Goal: Information Seeking & Learning: Learn about a topic

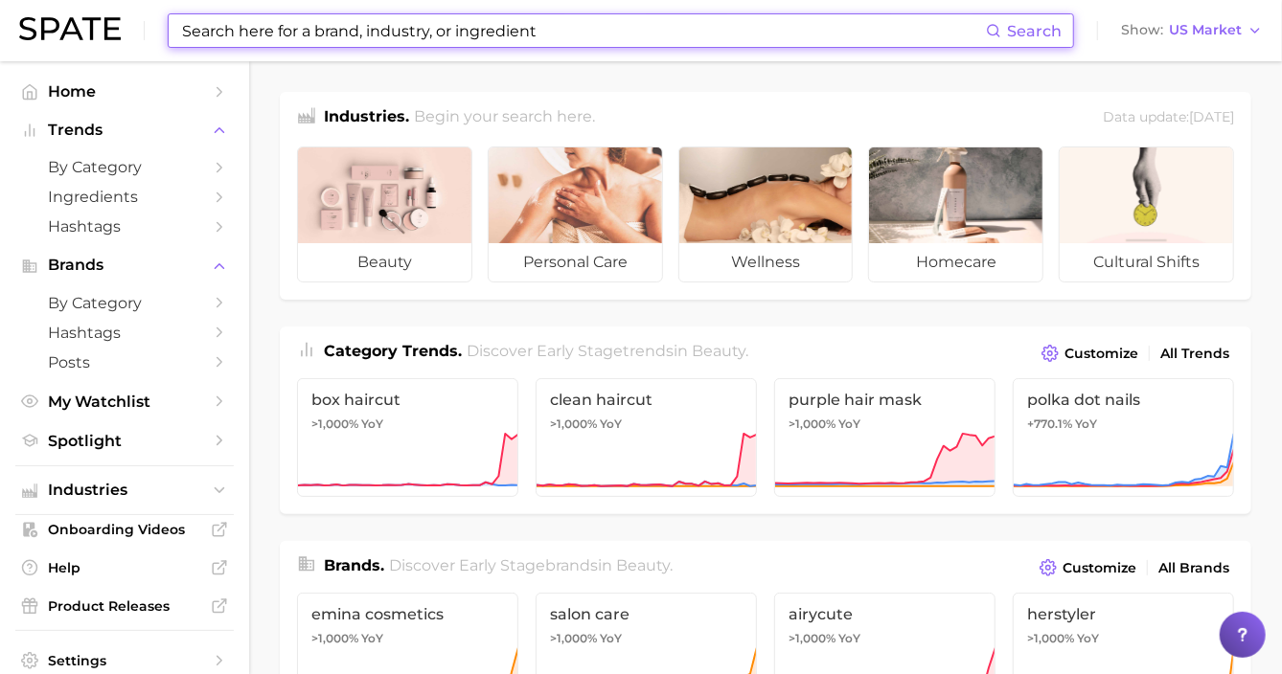
click at [372, 31] on input at bounding box center [583, 30] width 806 height 33
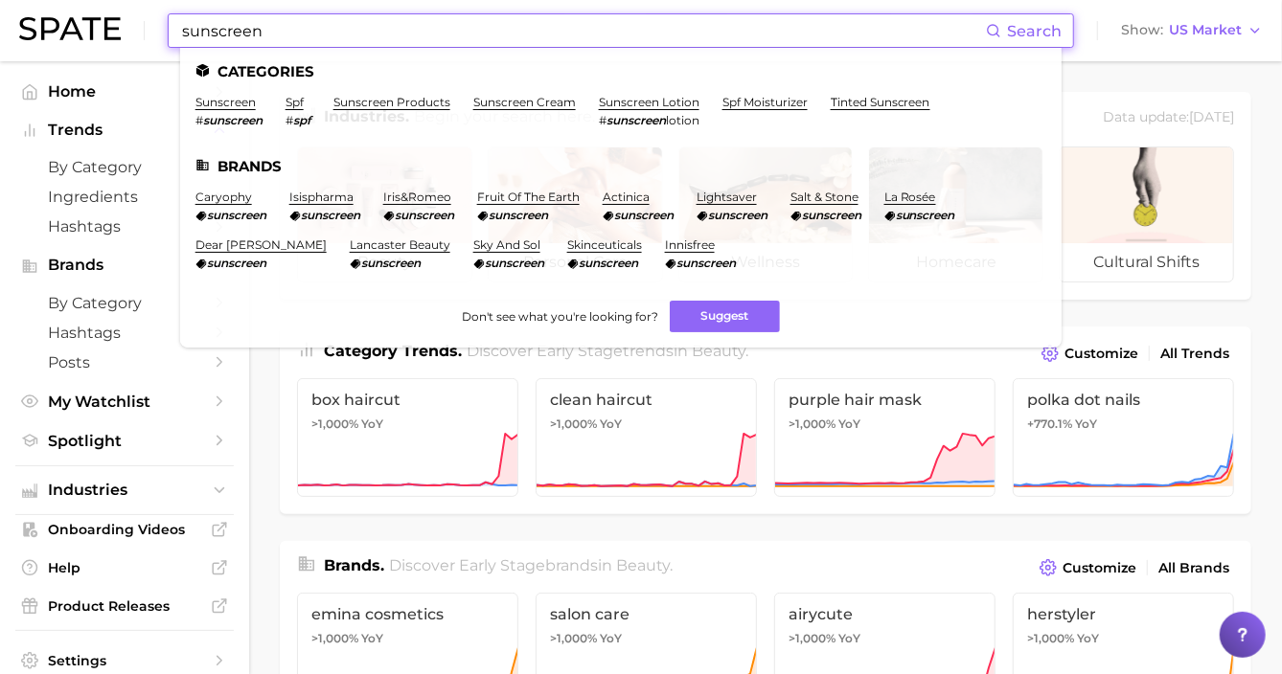
type input "sunscreen"
click at [232, 103] on link "sunscreen" at bounding box center [225, 102] width 60 height 14
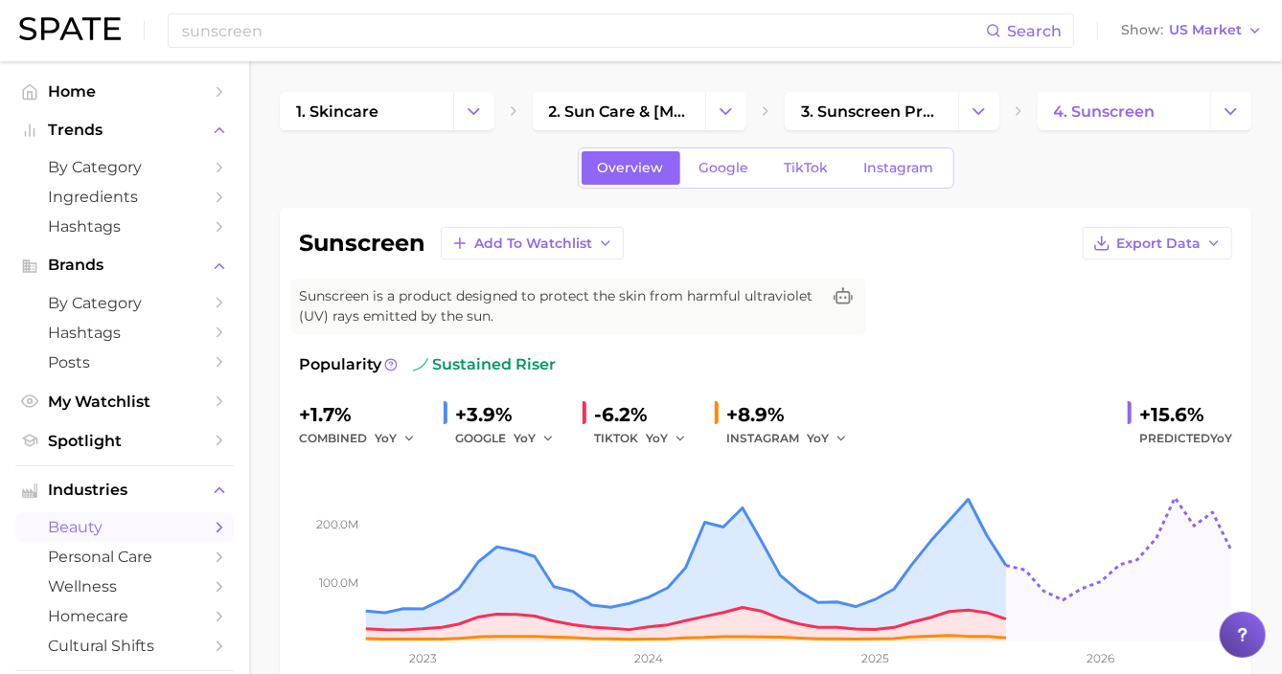
click at [724, 115] on icon "Change Category" at bounding box center [726, 112] width 20 height 20
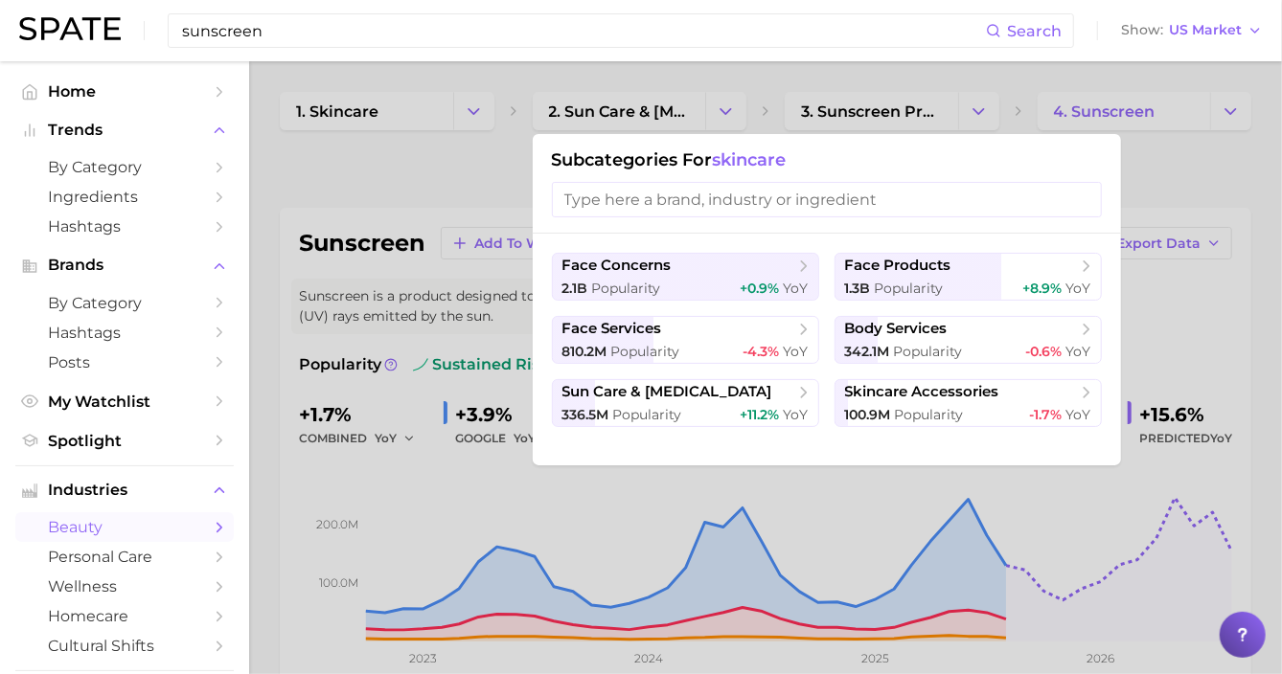
click at [584, 31] on input "sunscreen" at bounding box center [583, 30] width 806 height 33
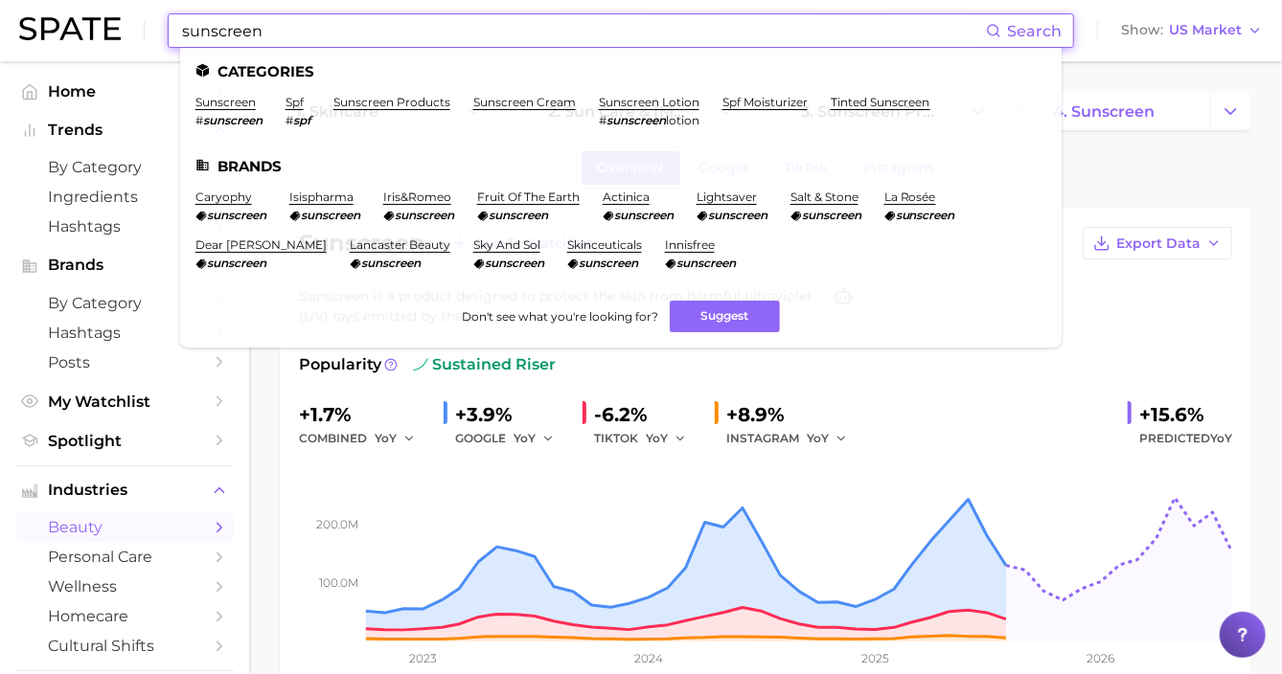
click at [182, 34] on input "sunscreen" at bounding box center [583, 30] width 806 height 33
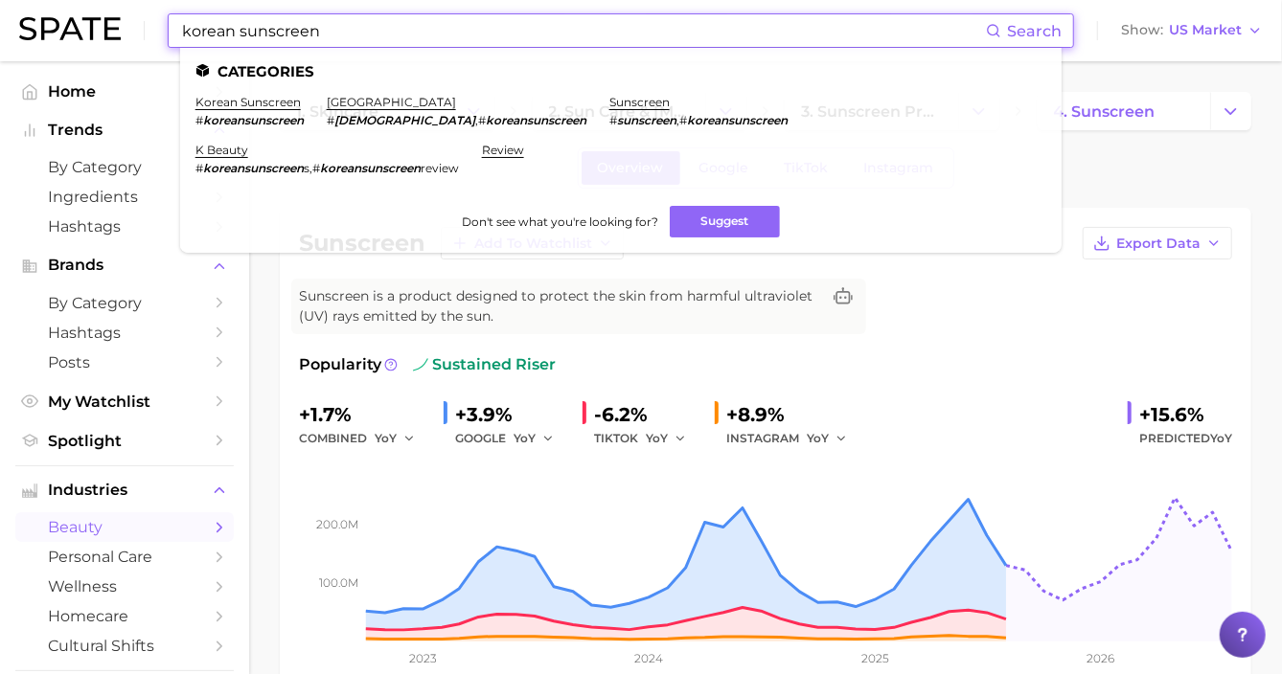
type input "korean sunscreen"
click at [259, 99] on link "korean sunscreen" at bounding box center [247, 102] width 105 height 14
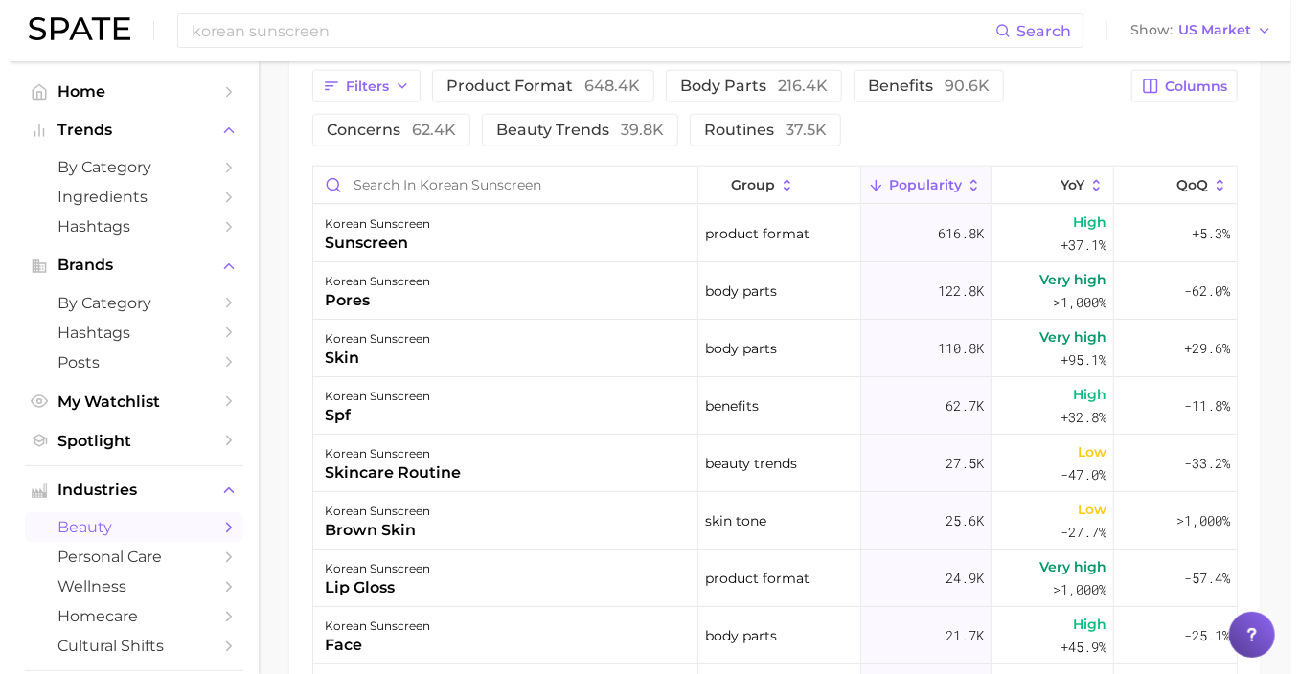
scroll to position [1078, 0]
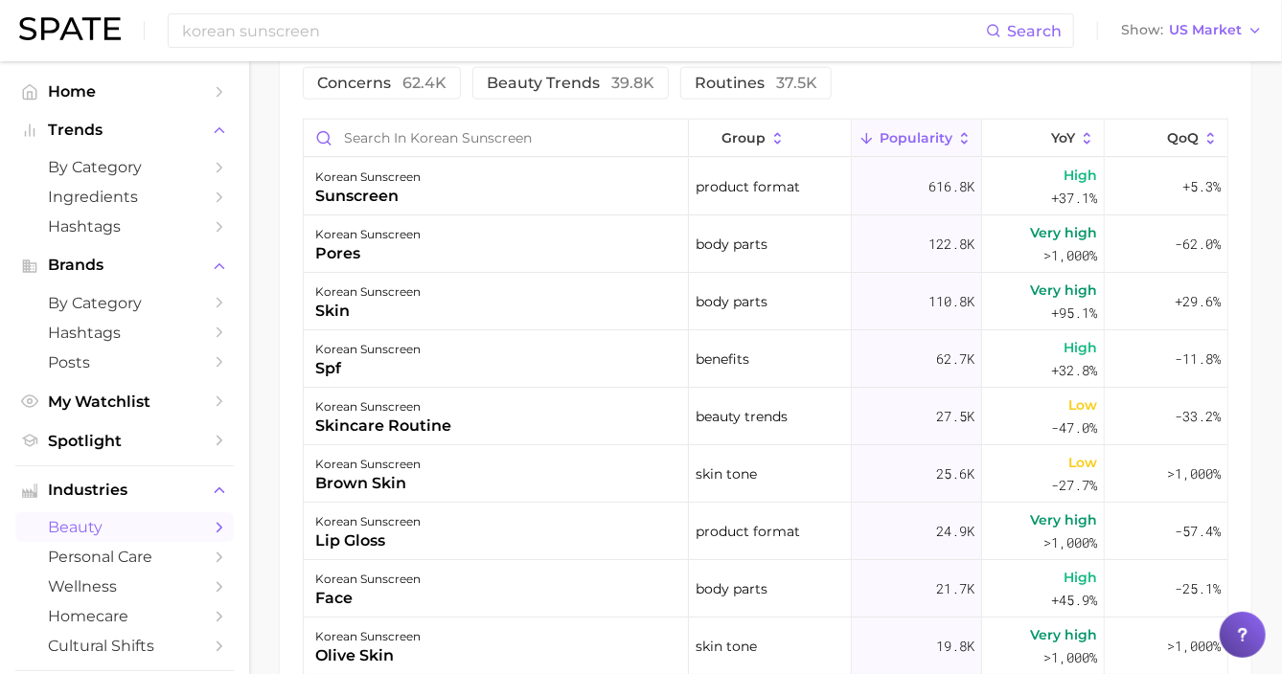
click at [571, 192] on div "korean sunscreen sunscreen" at bounding box center [496, 186] width 385 height 57
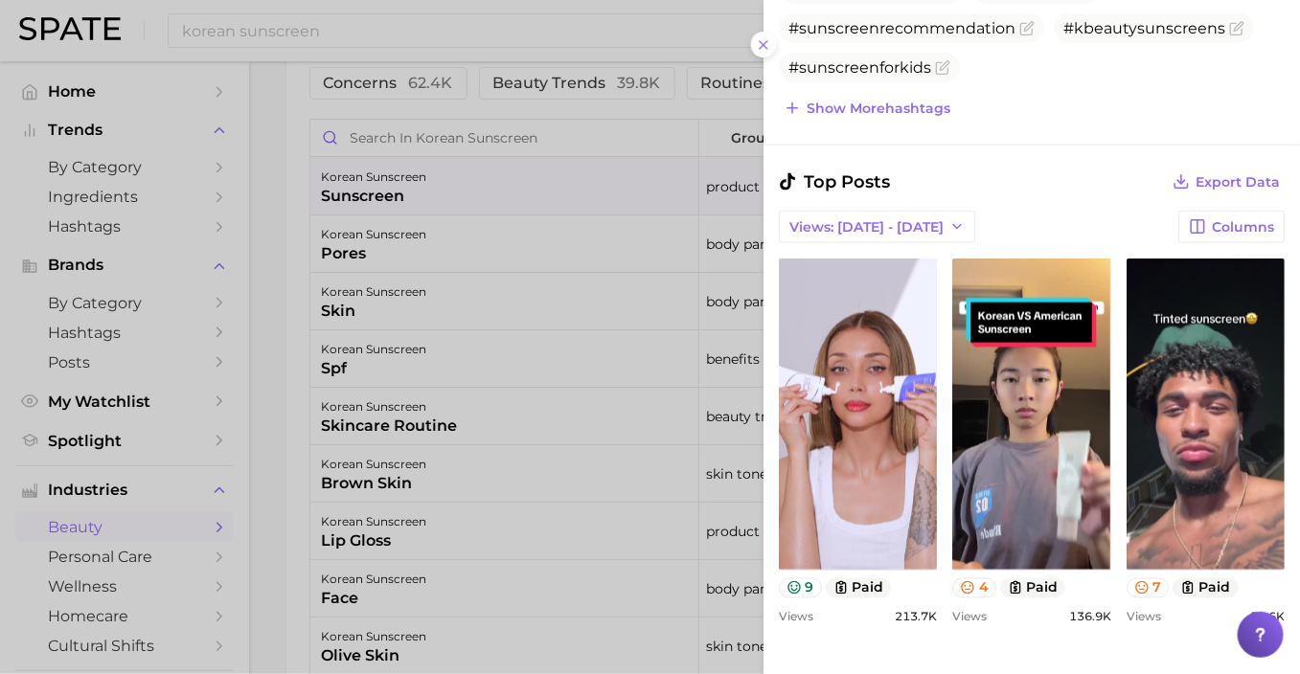
scroll to position [957, 0]
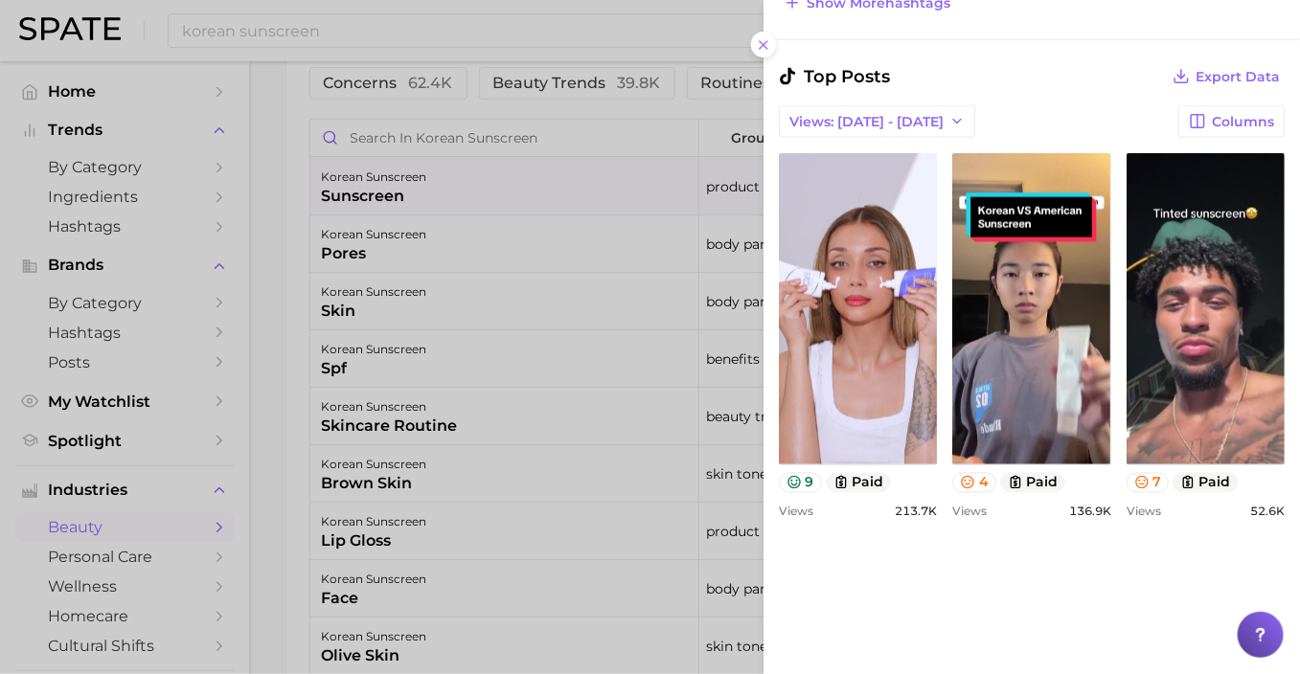
click at [905, 350] on link "view post on TikTok" at bounding box center [858, 308] width 158 height 311
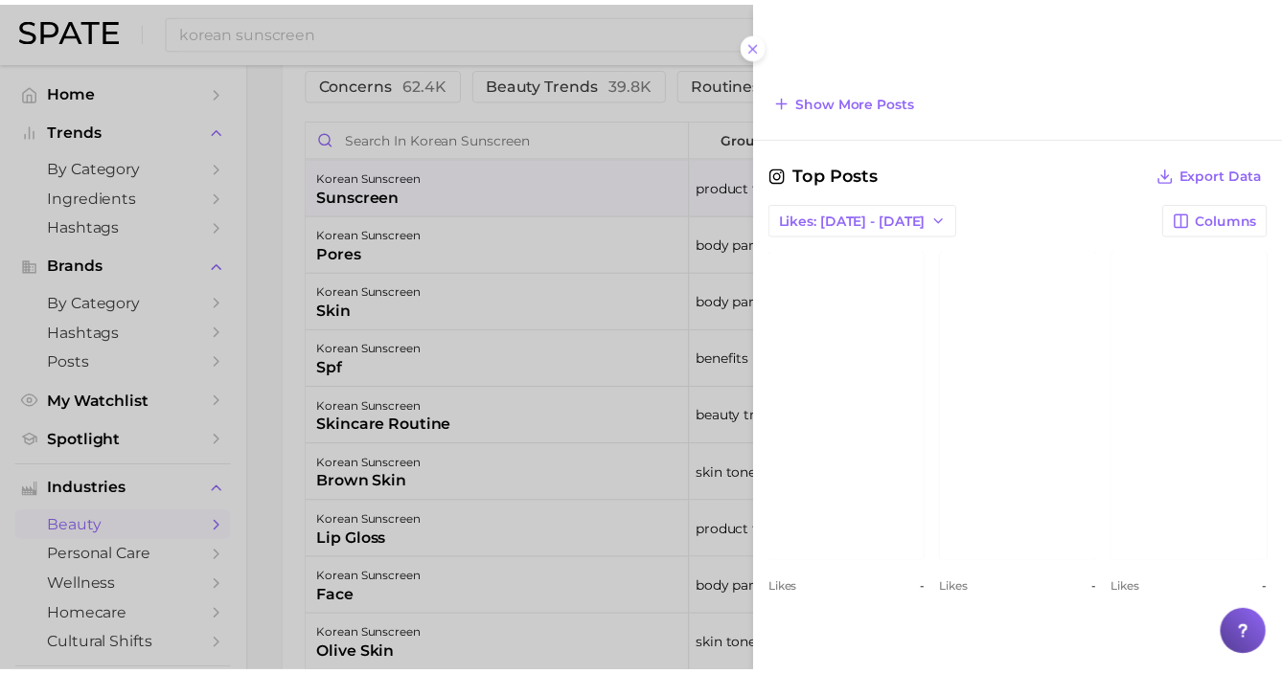
scroll to position [2036, 0]
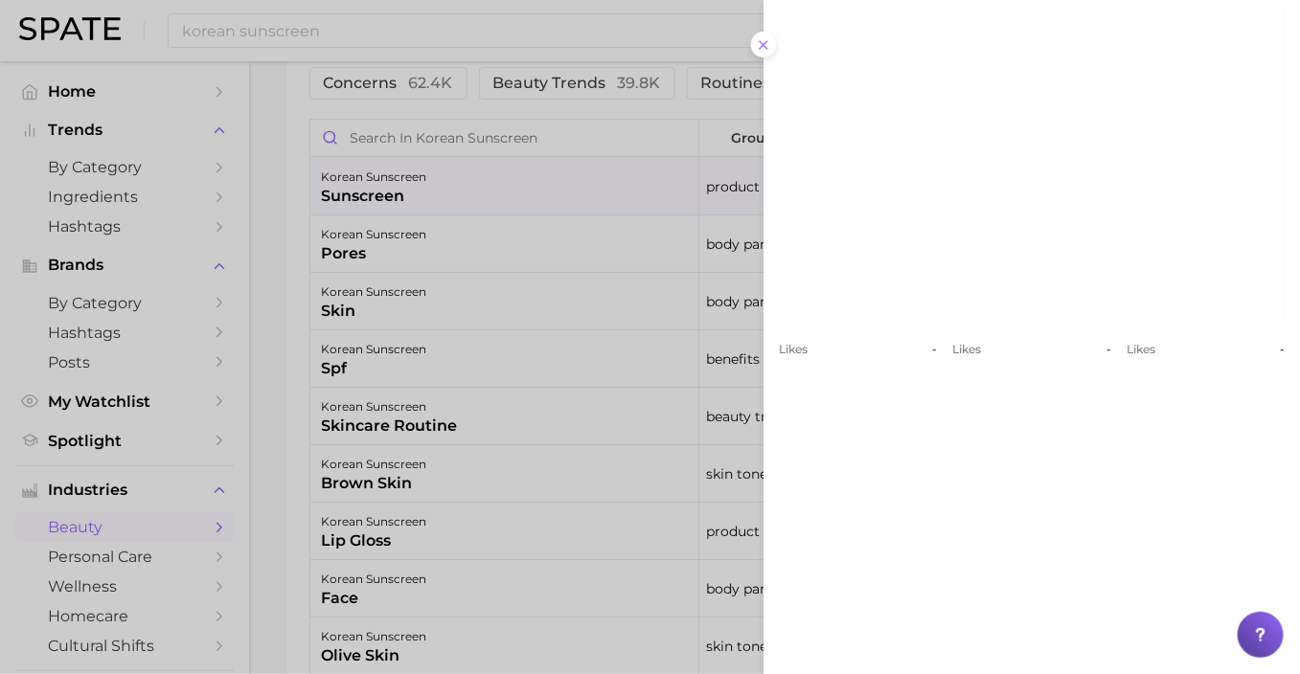
click at [600, 38] on div at bounding box center [650, 337] width 1300 height 674
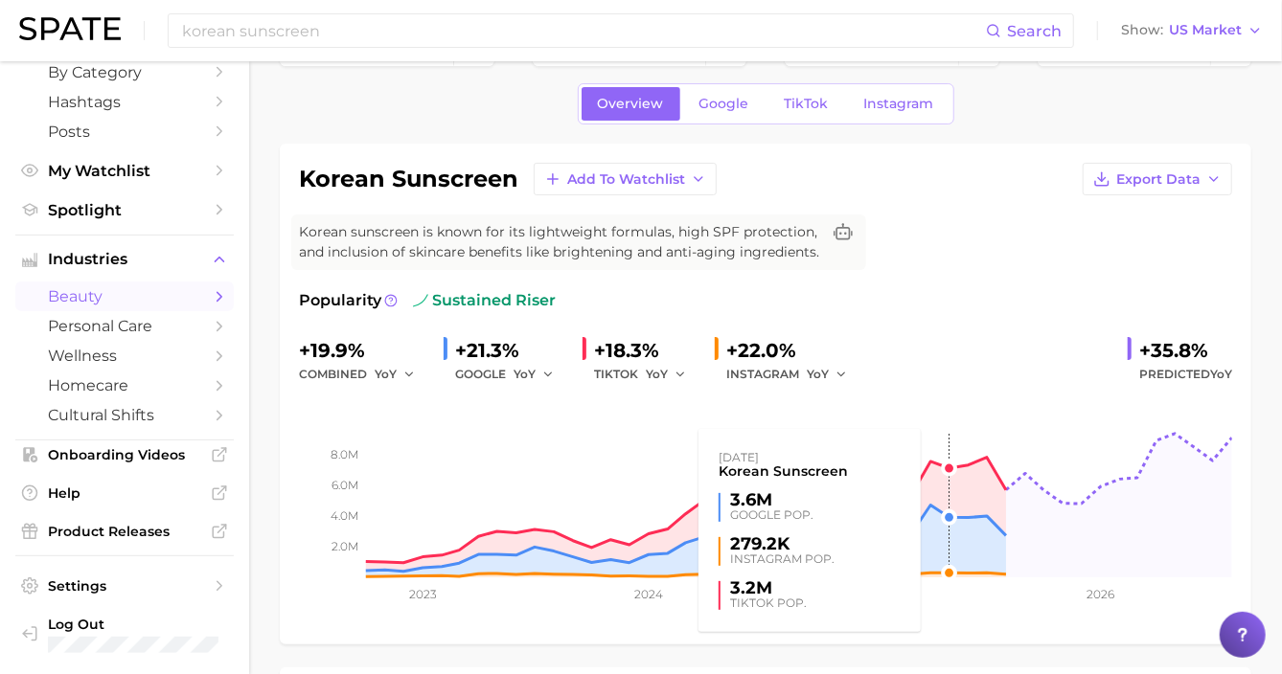
scroll to position [0, 0]
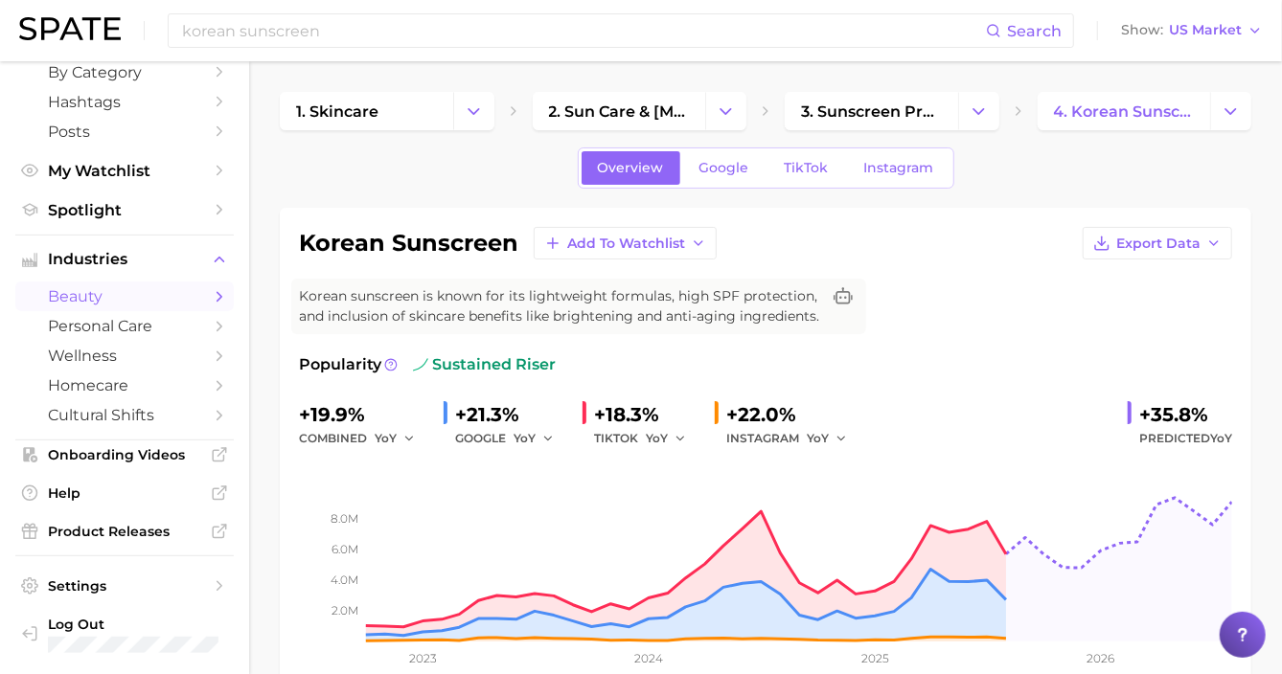
click at [706, 170] on span "Google" at bounding box center [724, 168] width 50 height 16
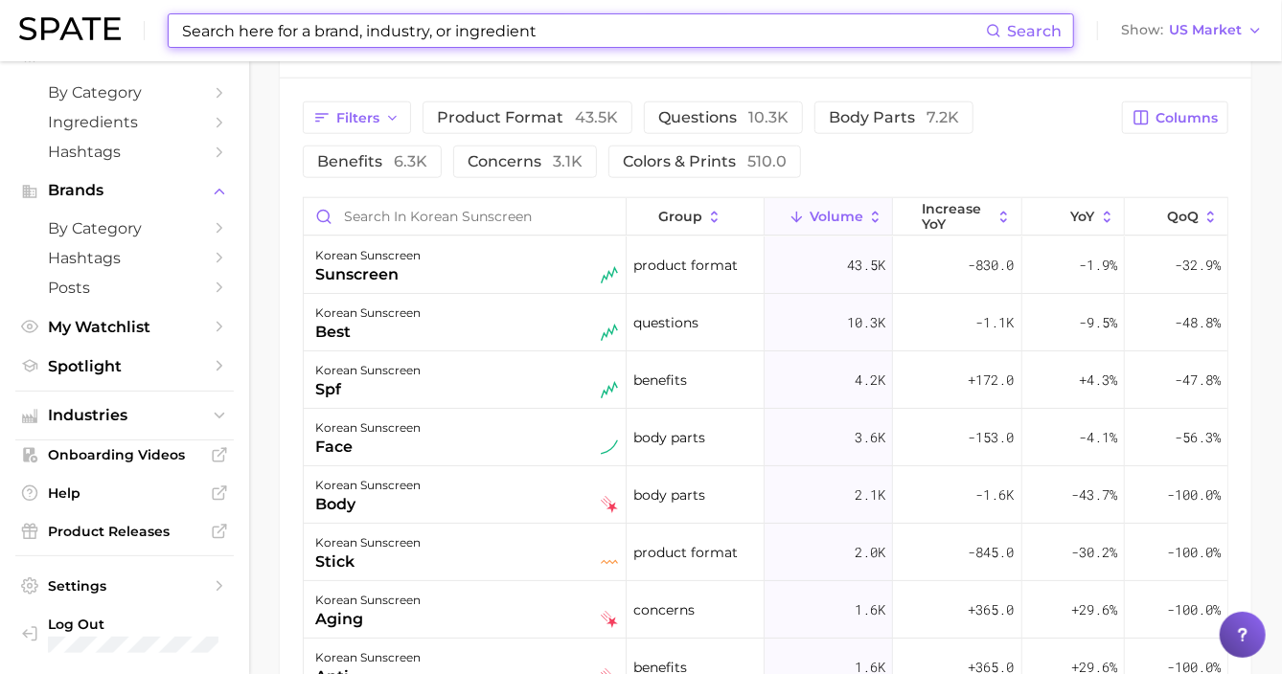
scroll to position [1078, 0]
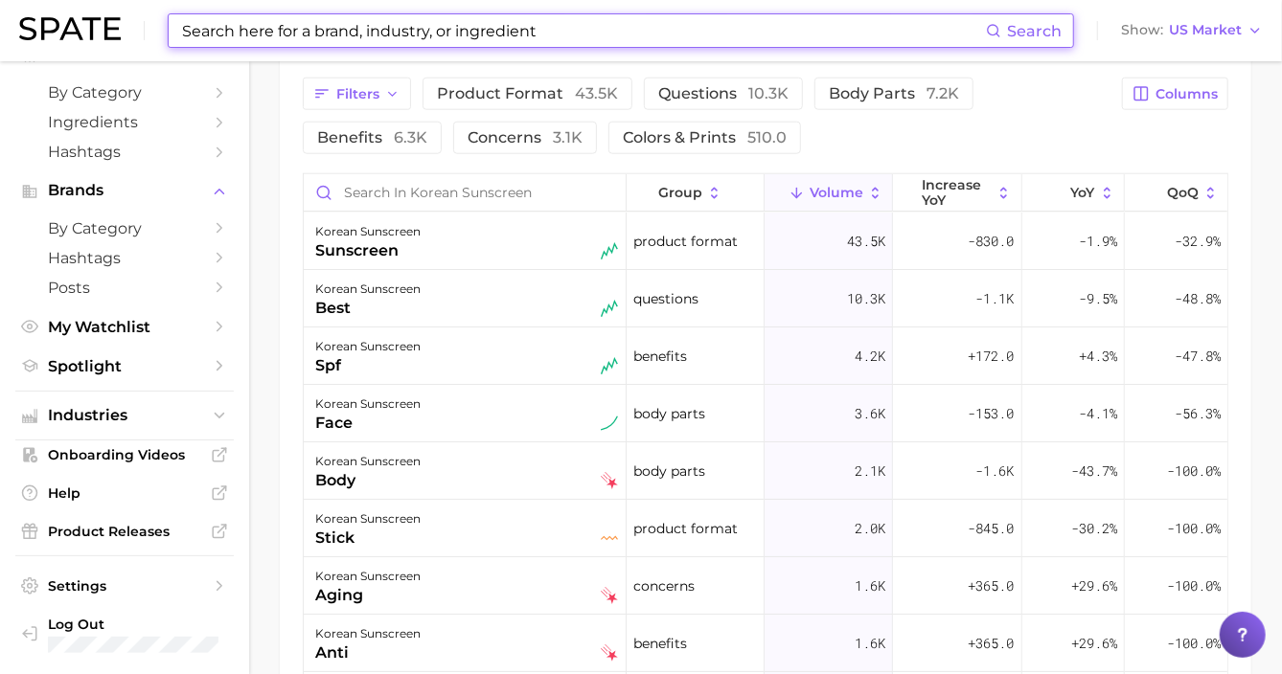
click at [711, 85] on span "questions 10.3k" at bounding box center [723, 93] width 130 height 18
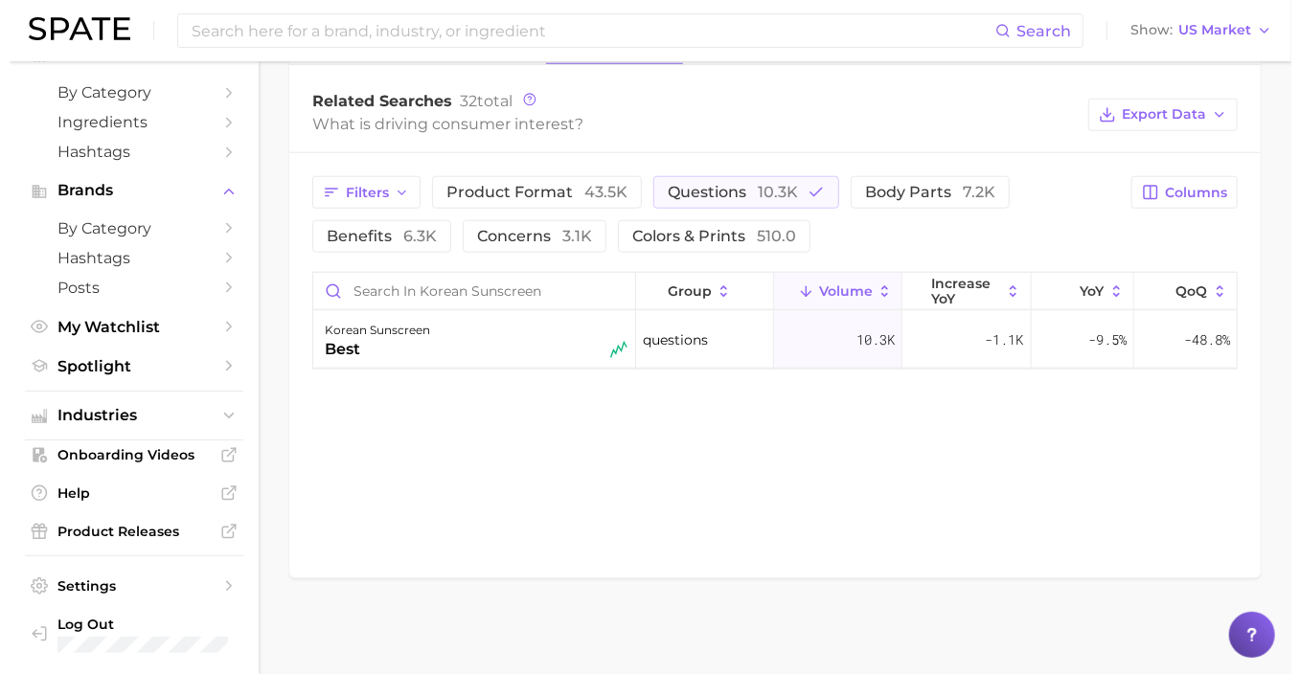
scroll to position [976, 0]
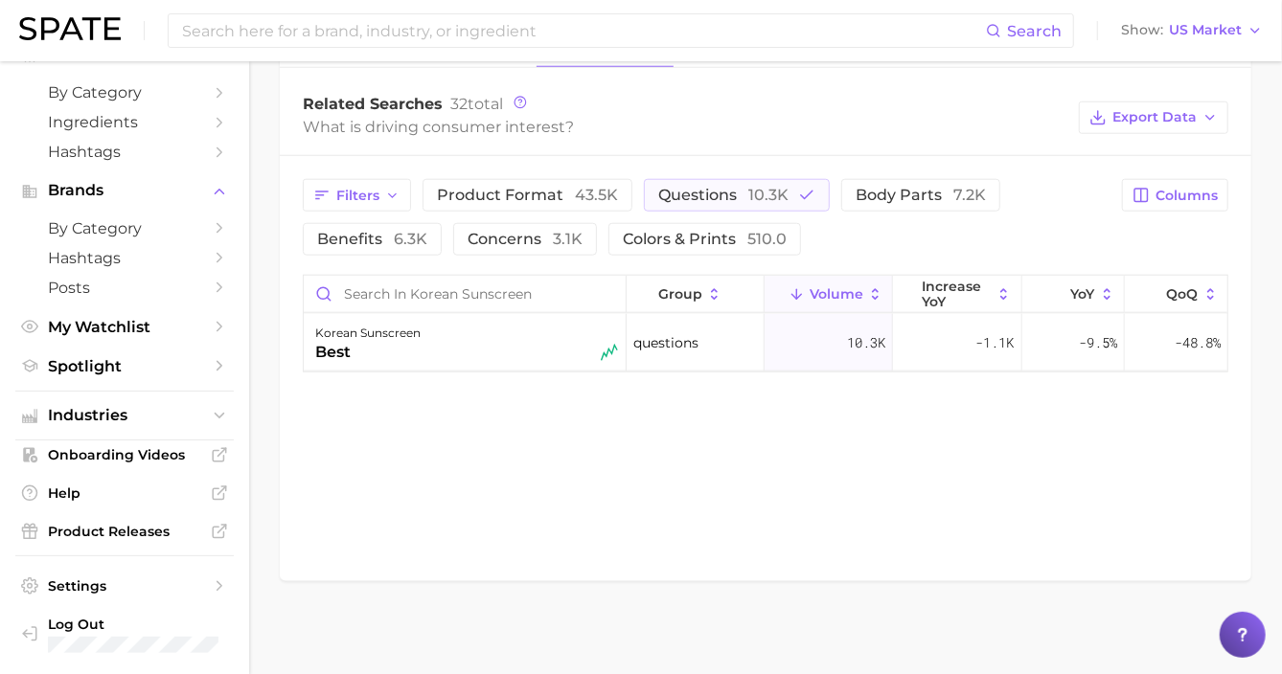
click at [422, 354] on div "korean sunscreen best" at bounding box center [466, 343] width 303 height 42
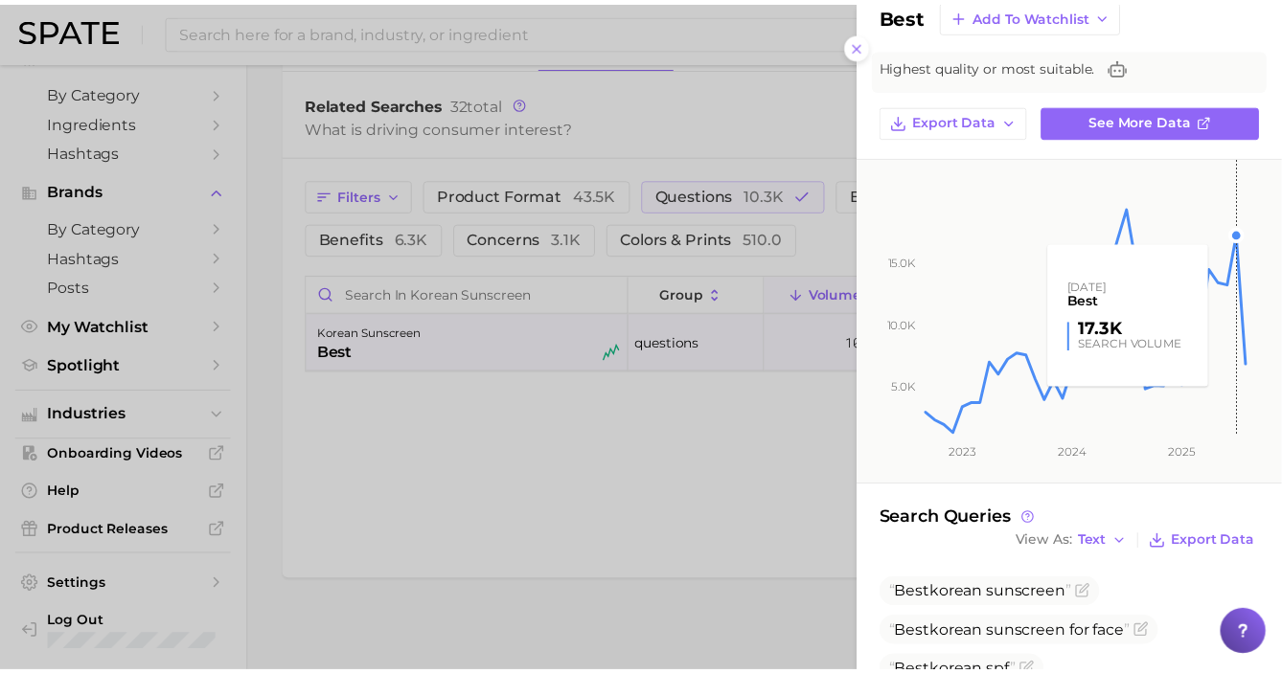
scroll to position [0, 0]
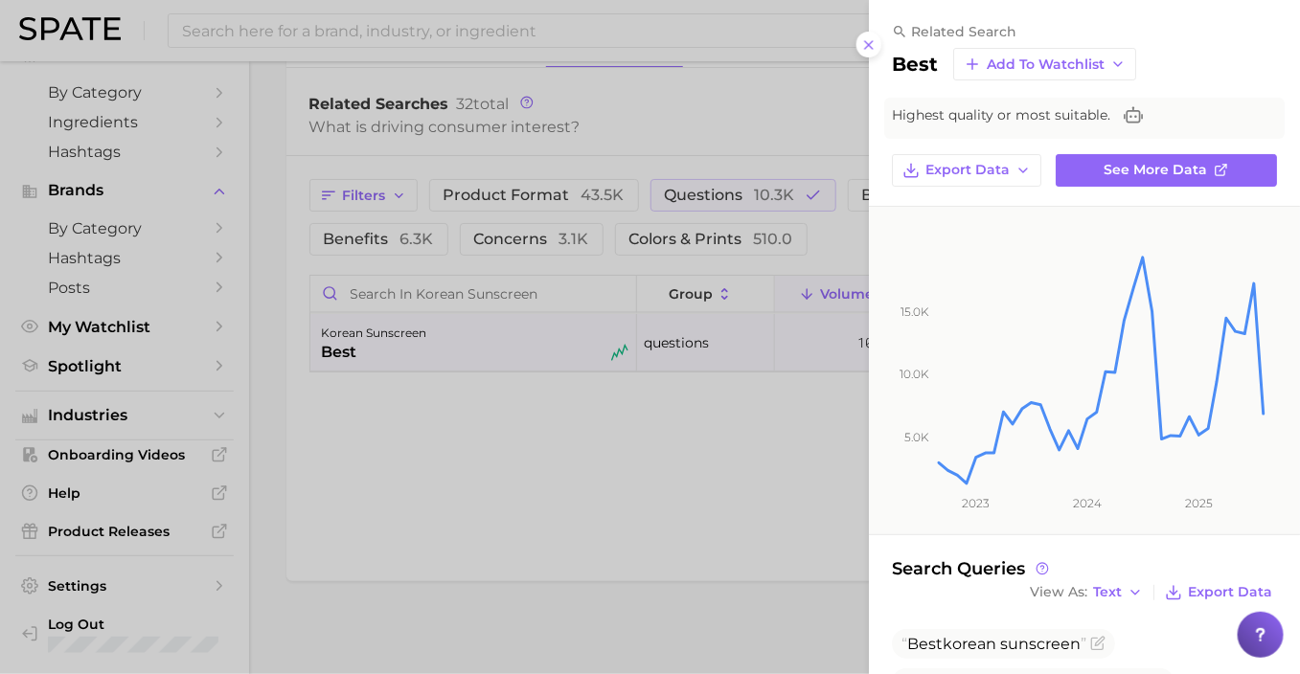
click at [865, 47] on icon at bounding box center [868, 44] width 15 height 15
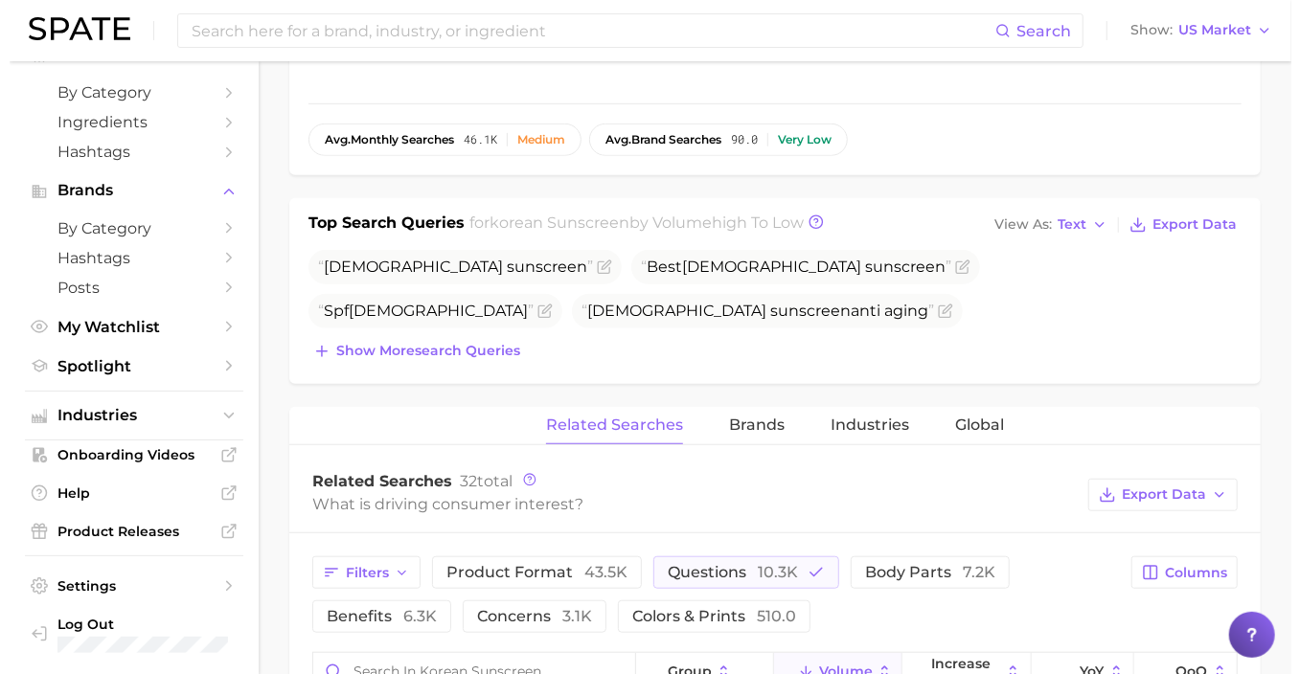
scroll to position [957, 0]
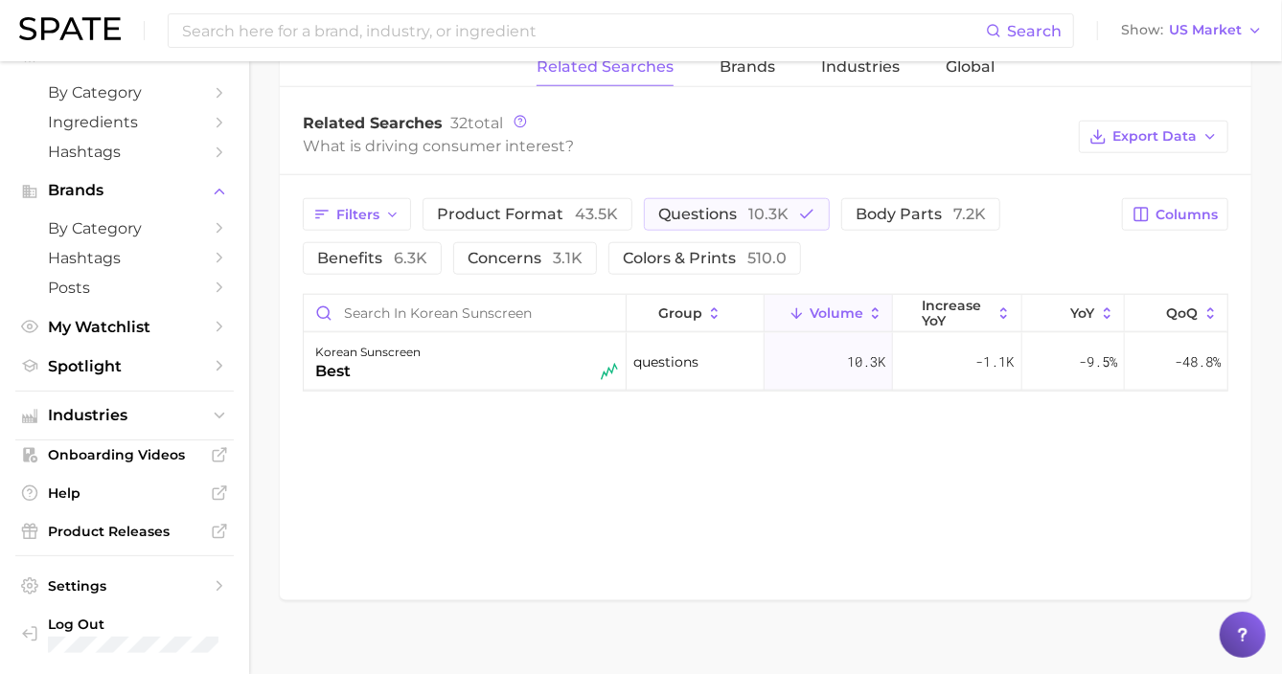
click at [489, 221] on button "product format 43.5k" at bounding box center [528, 214] width 210 height 33
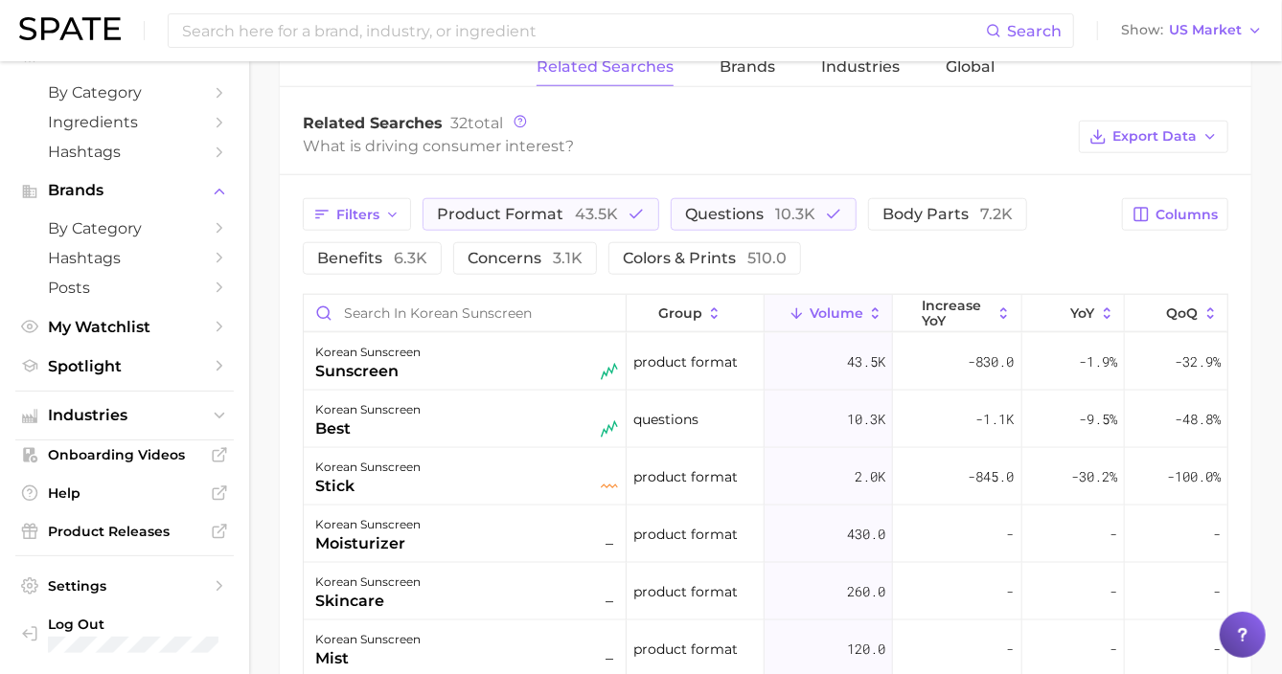
click at [518, 408] on div "korean sunscreen best" at bounding box center [466, 420] width 303 height 42
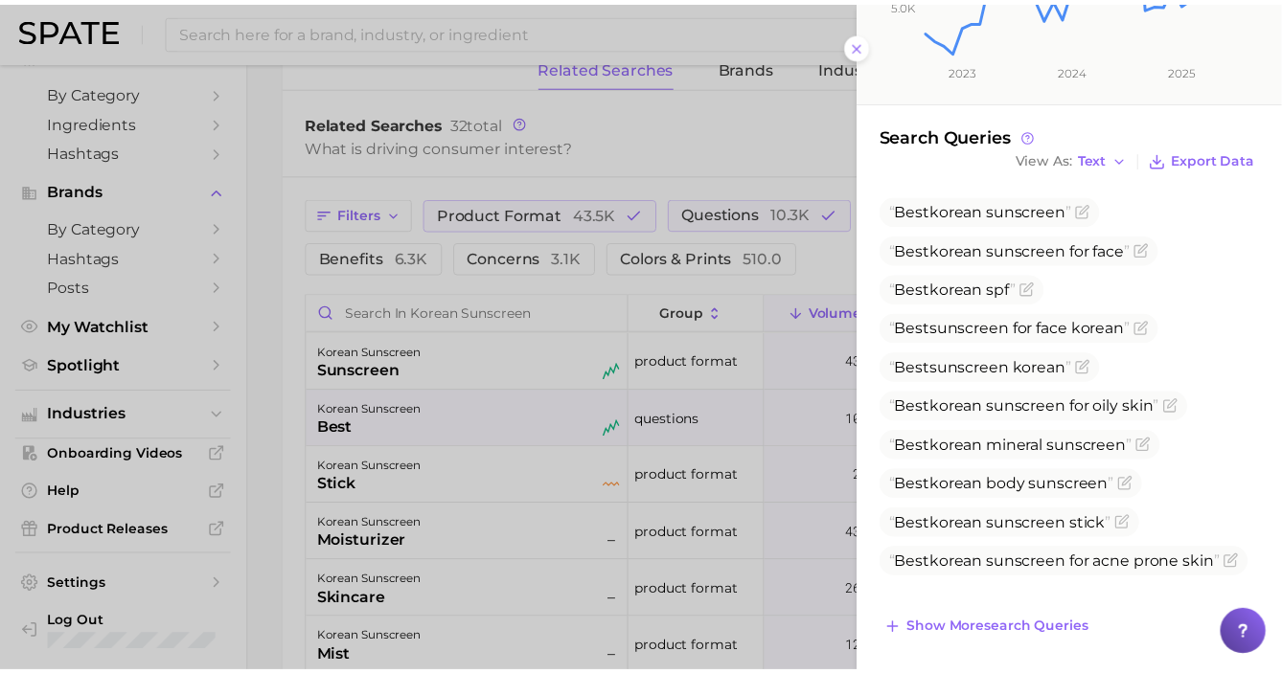
scroll to position [0, 0]
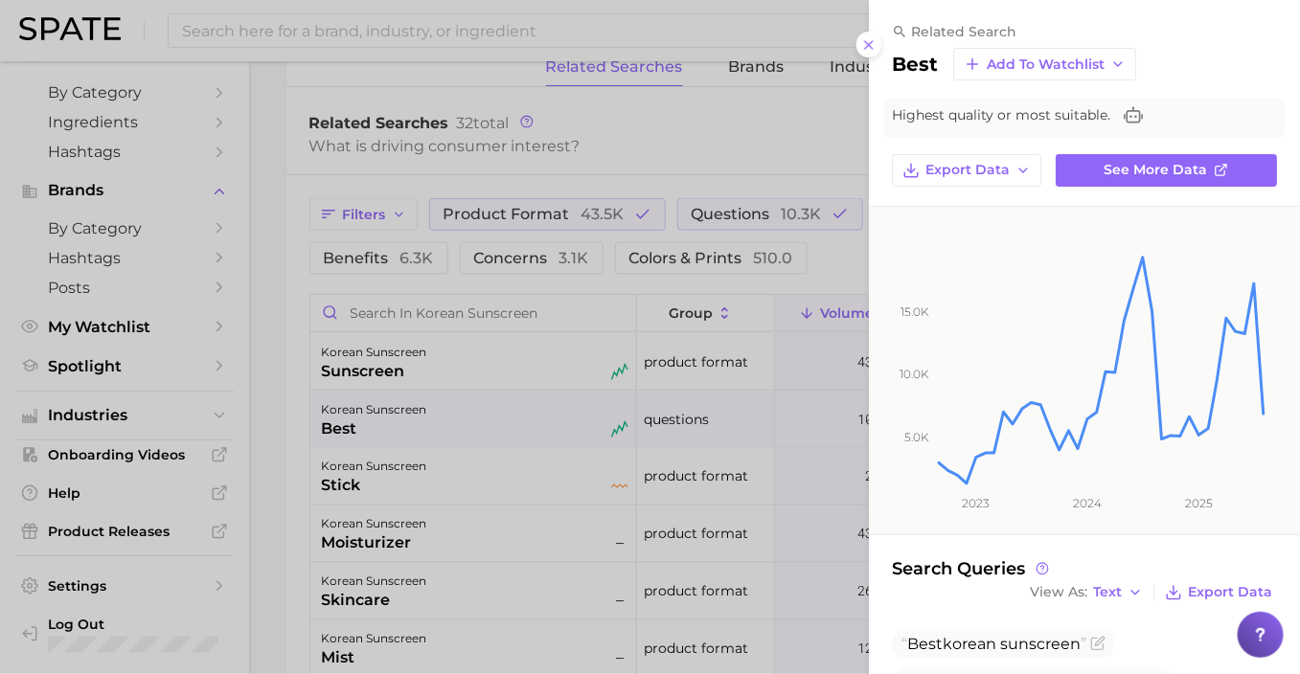
click at [776, 141] on div at bounding box center [650, 337] width 1300 height 674
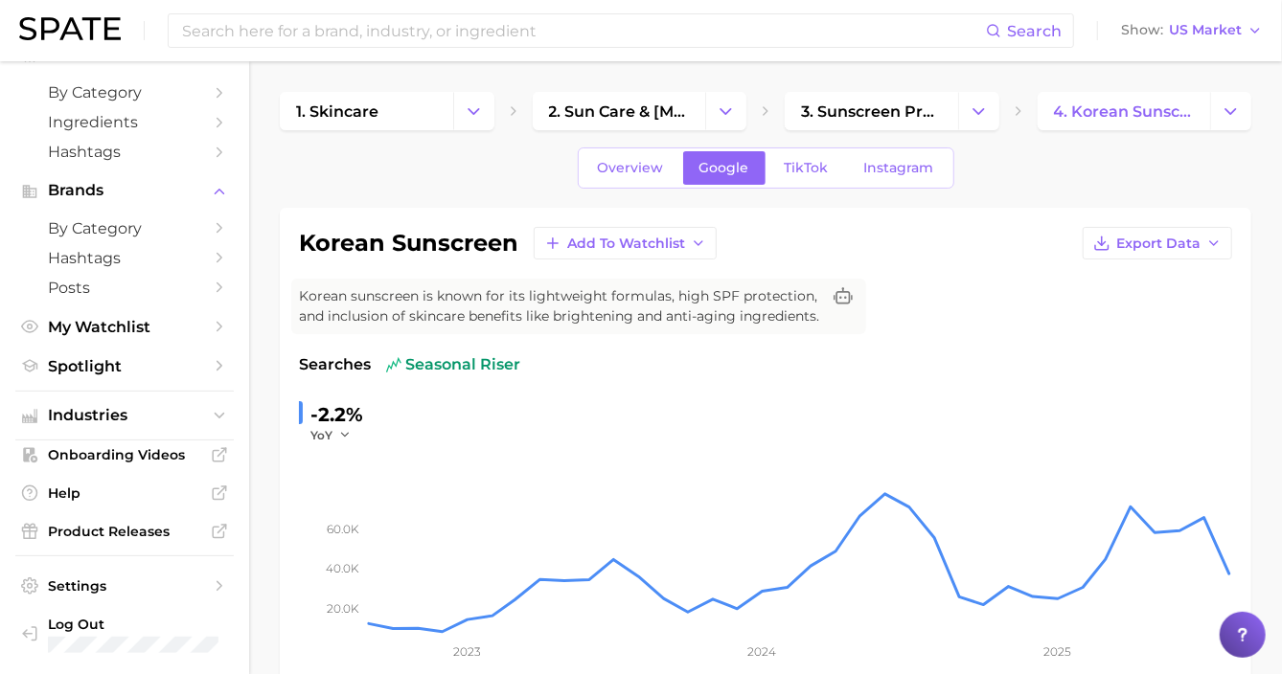
click at [582, 35] on input at bounding box center [583, 30] width 806 height 33
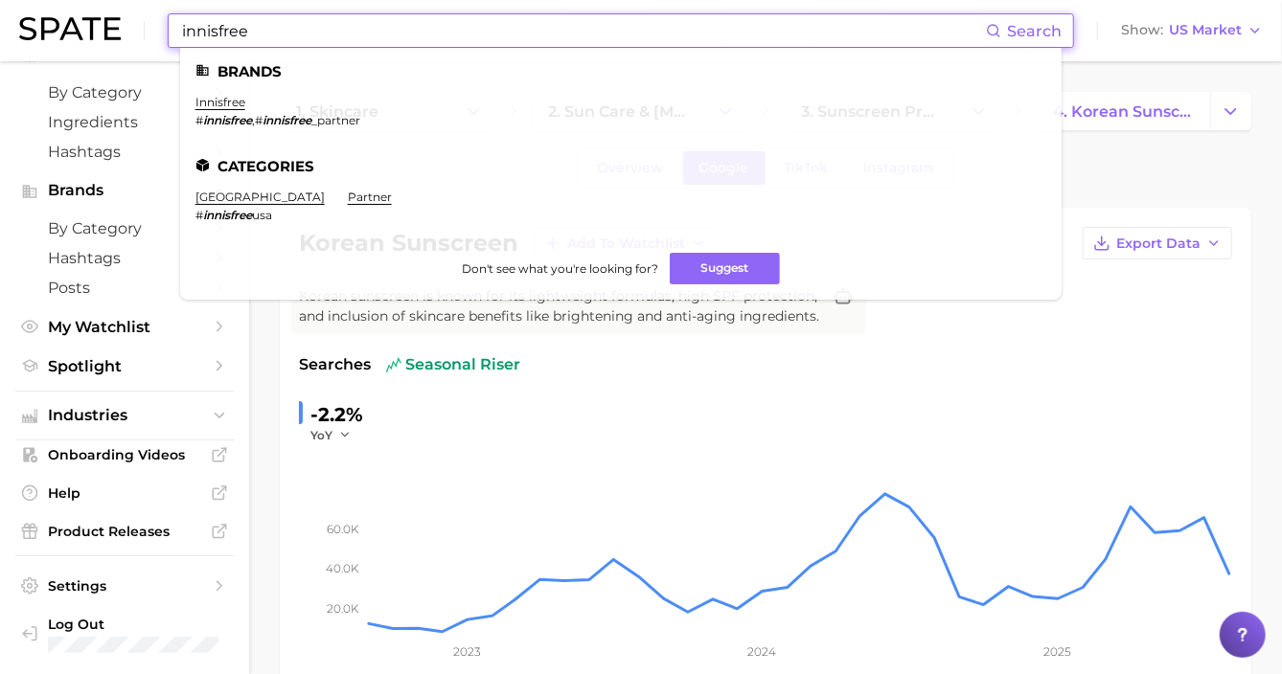
type input "innisfree"
click at [229, 98] on link "innisfree" at bounding box center [220, 102] width 50 height 14
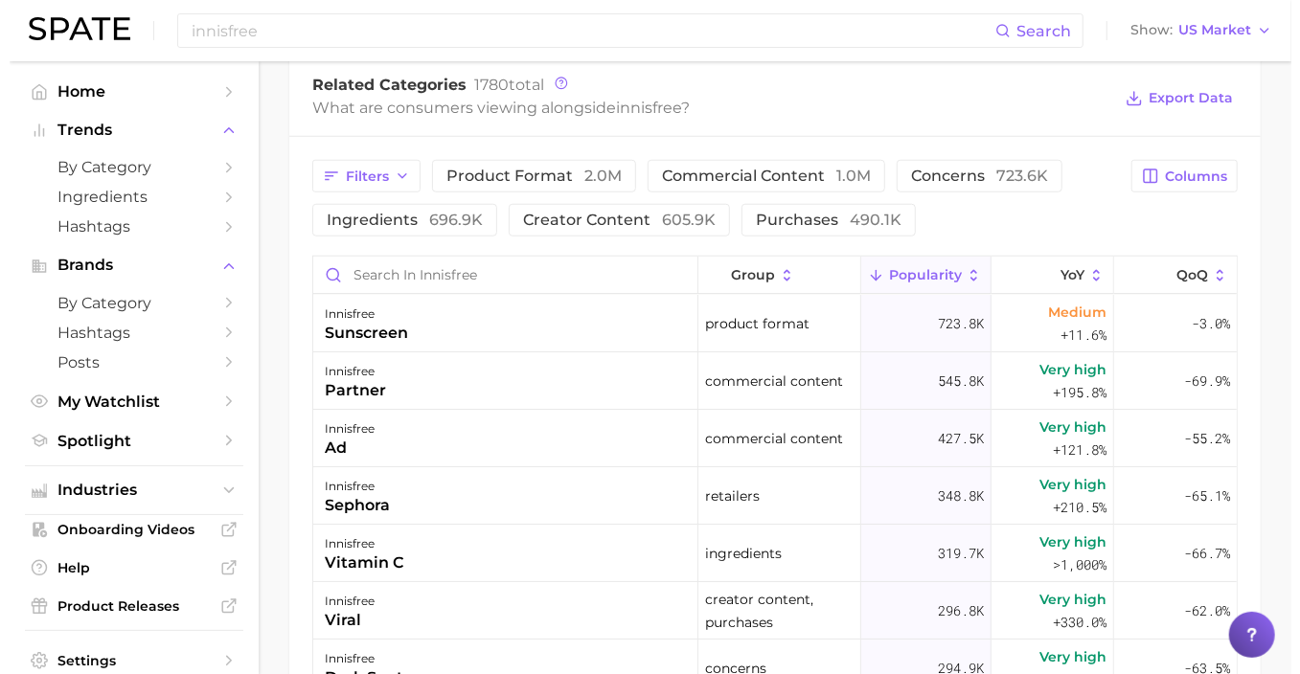
scroll to position [1013, 0]
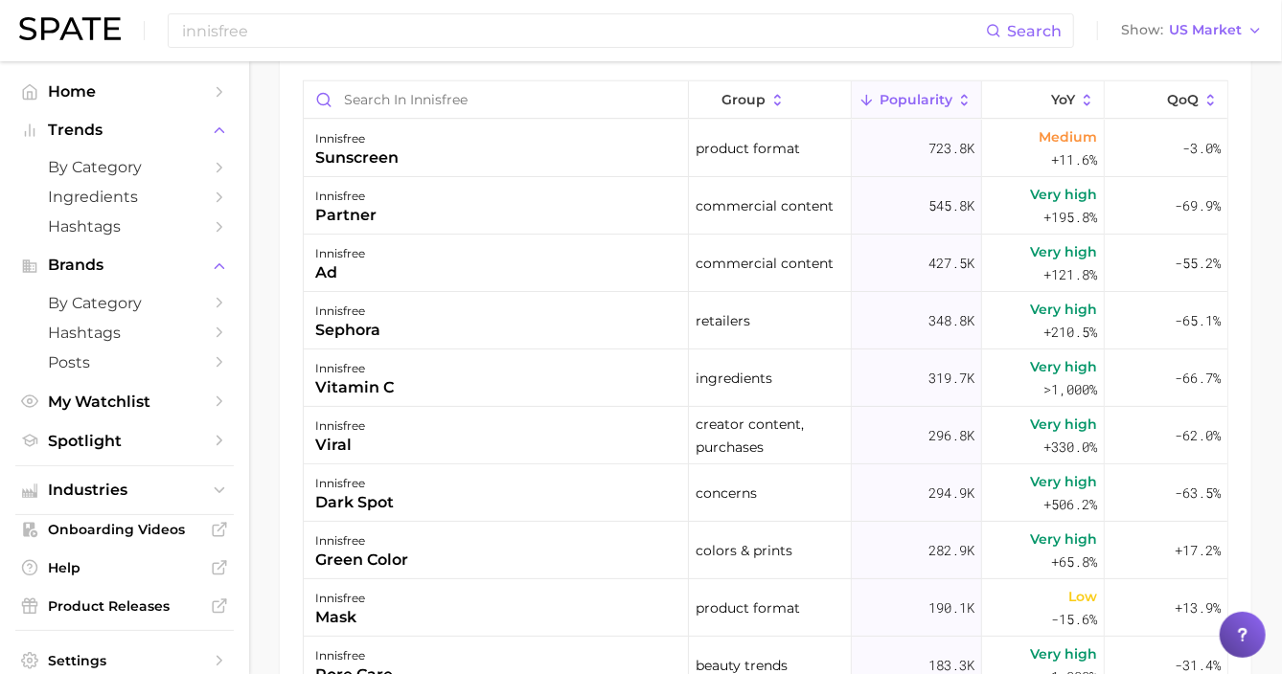
click at [358, 165] on div "sunscreen" at bounding box center [356, 158] width 83 height 23
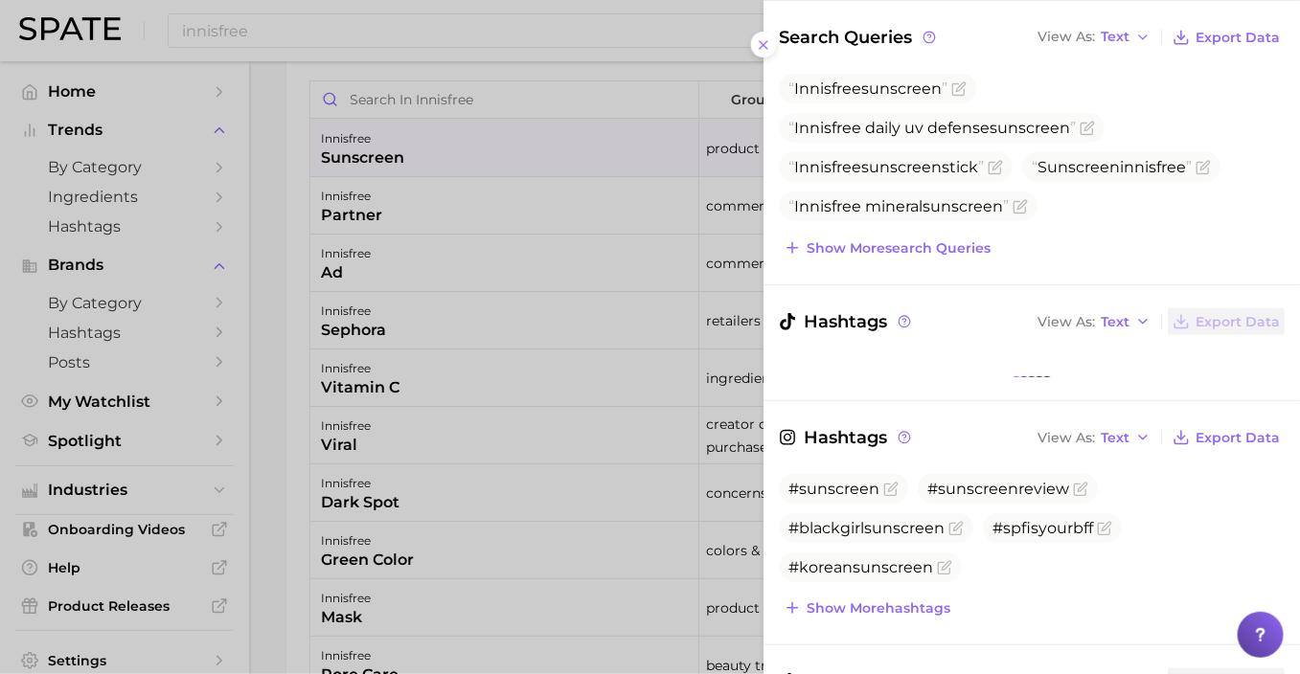
scroll to position [267, 0]
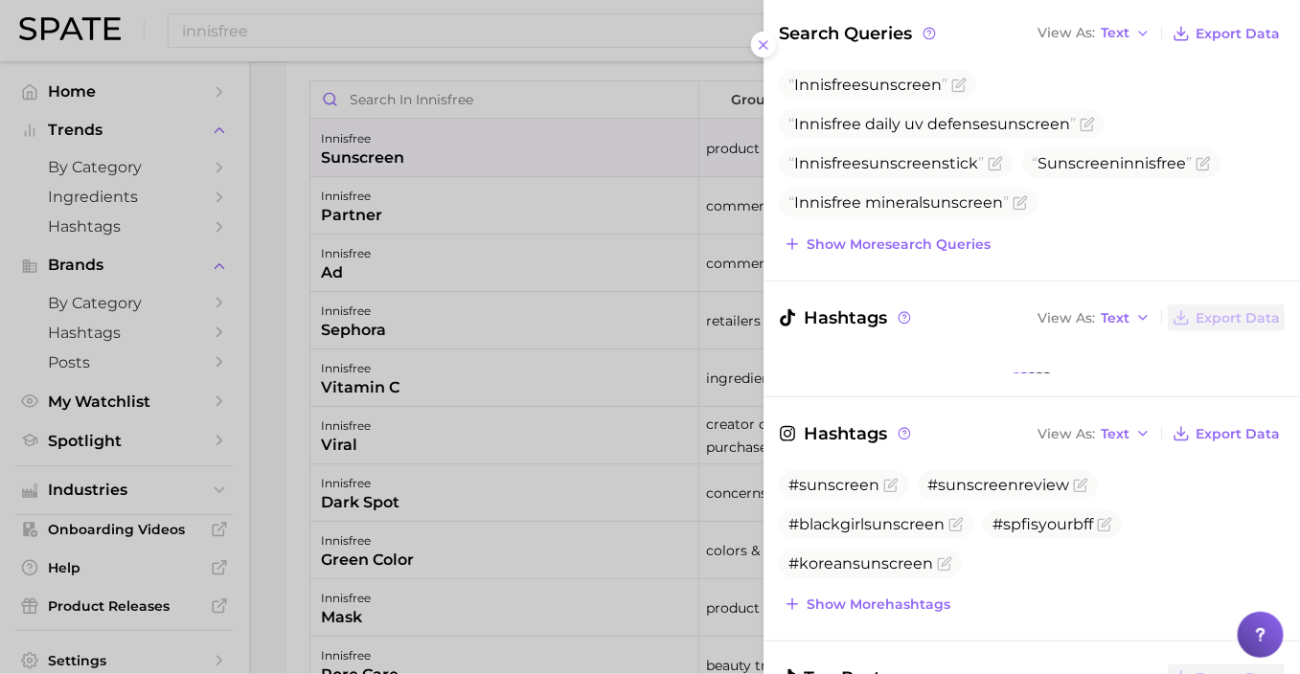
click at [939, 126] on span "Innisfree daily uv defense sunscreen" at bounding box center [931, 124] width 287 height 18
click at [1095, 126] on icon "Flag as miscategorized or irrelevant" at bounding box center [1087, 124] width 15 height 15
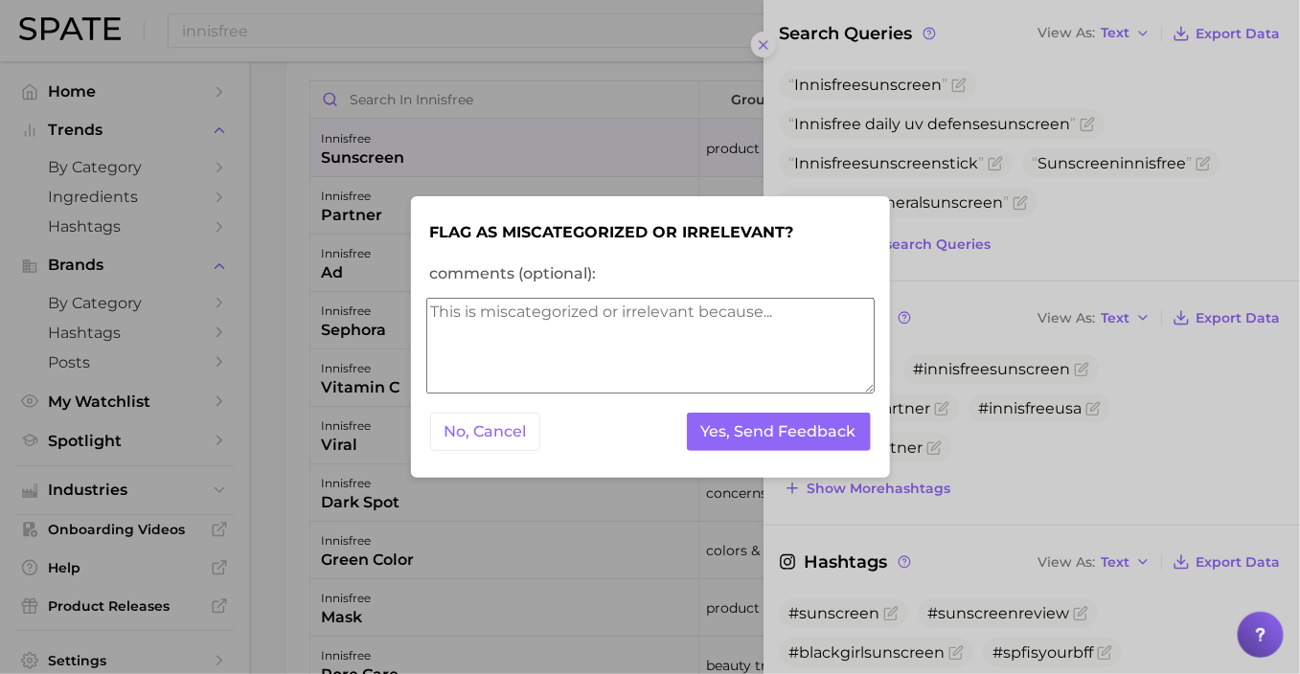
click at [1154, 116] on div at bounding box center [650, 337] width 1300 height 674
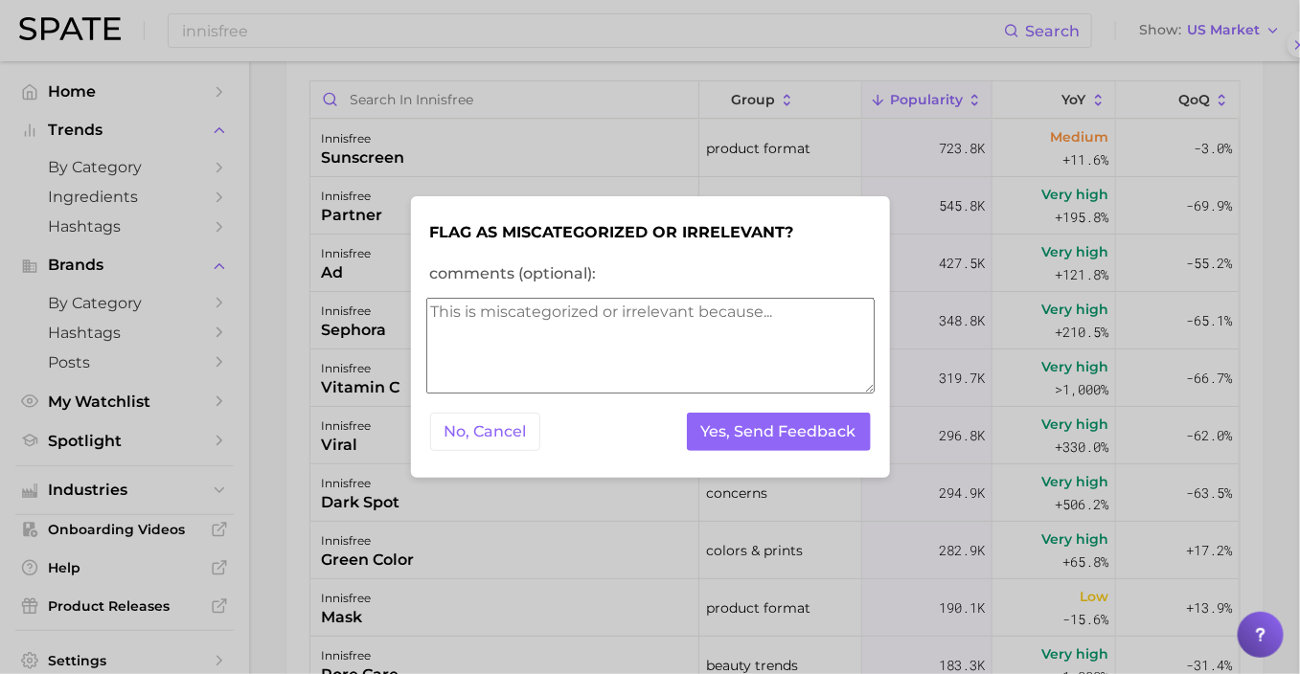
scroll to position [0, 0]
click at [505, 425] on button "No, Cancel" at bounding box center [485, 432] width 111 height 39
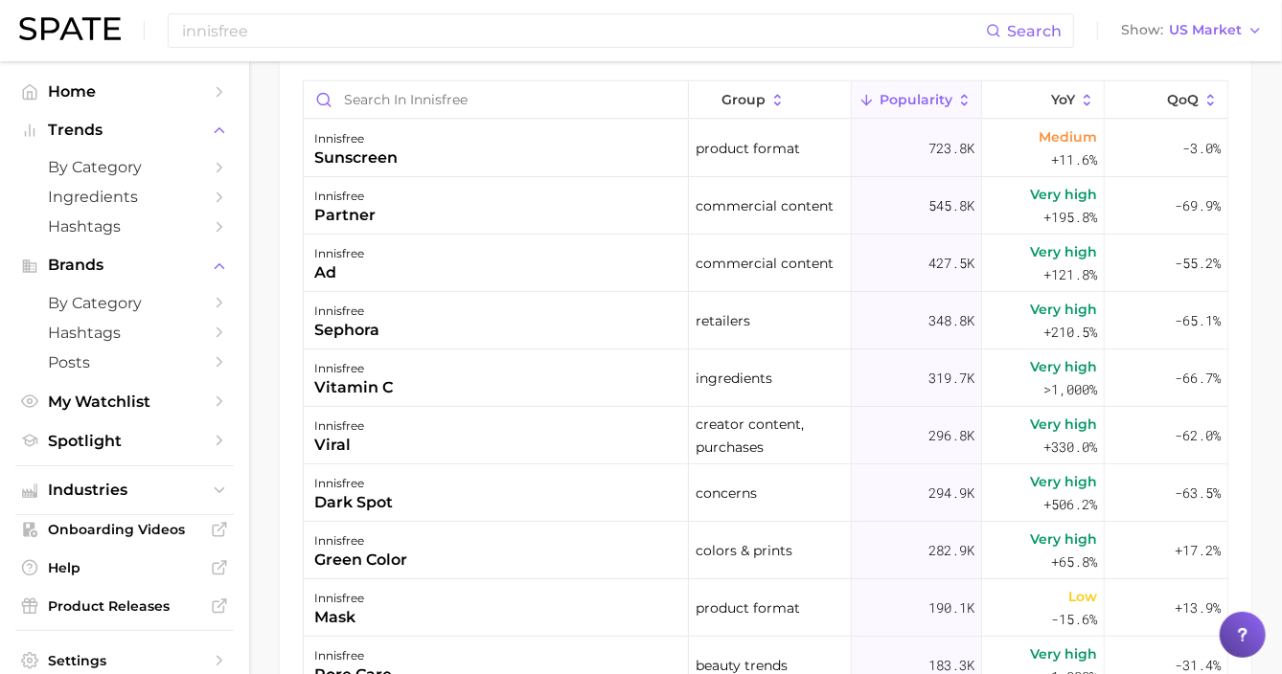
click at [334, 140] on div "innisfree" at bounding box center [356, 138] width 83 height 23
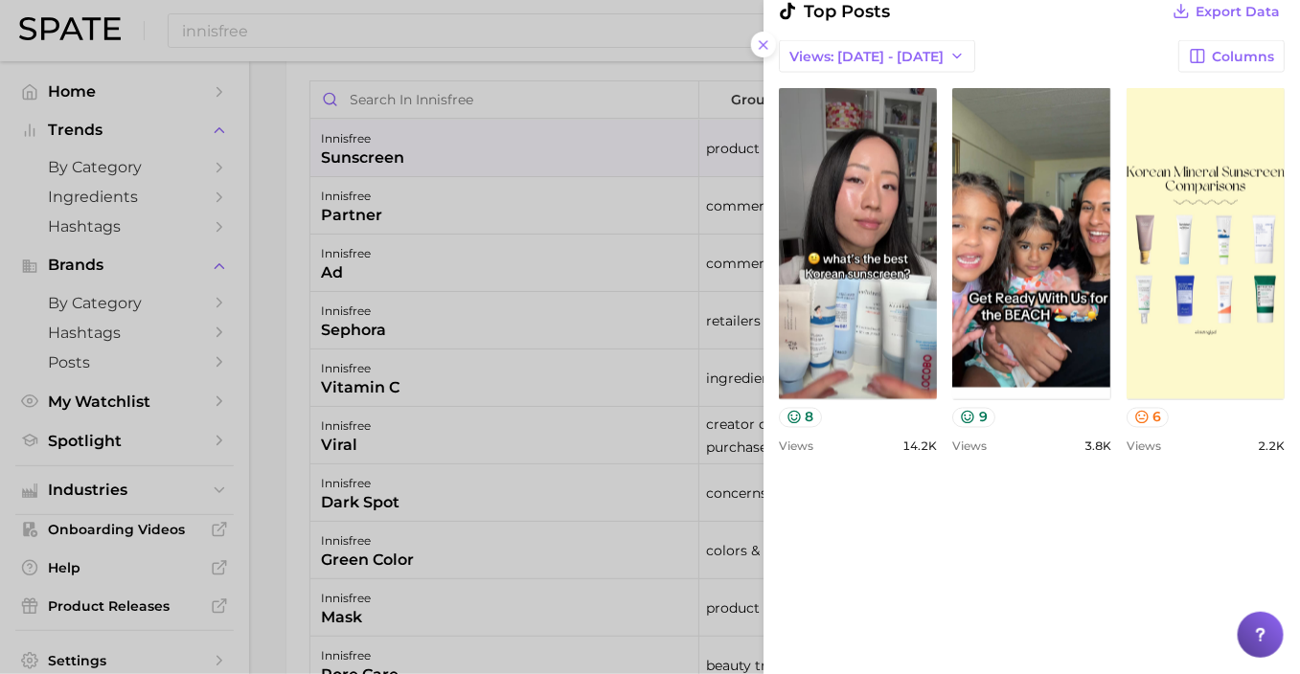
scroll to position [1513, 0]
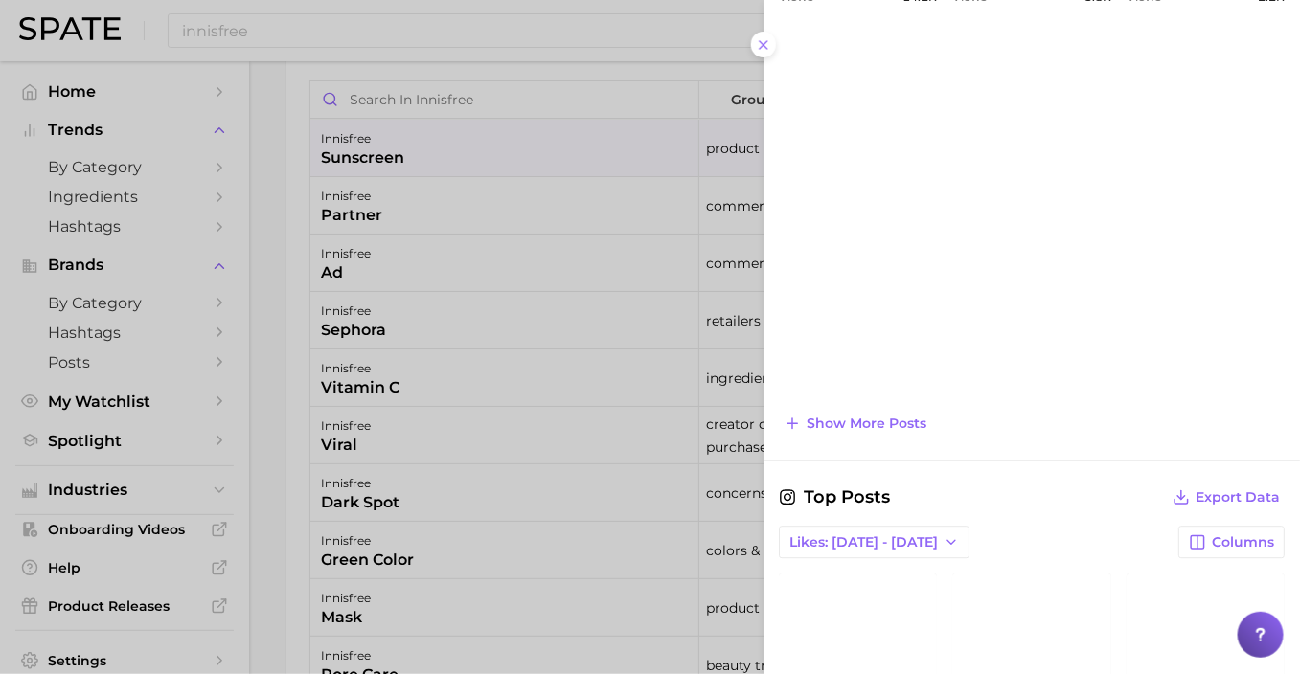
click at [508, 155] on div at bounding box center [650, 337] width 1300 height 674
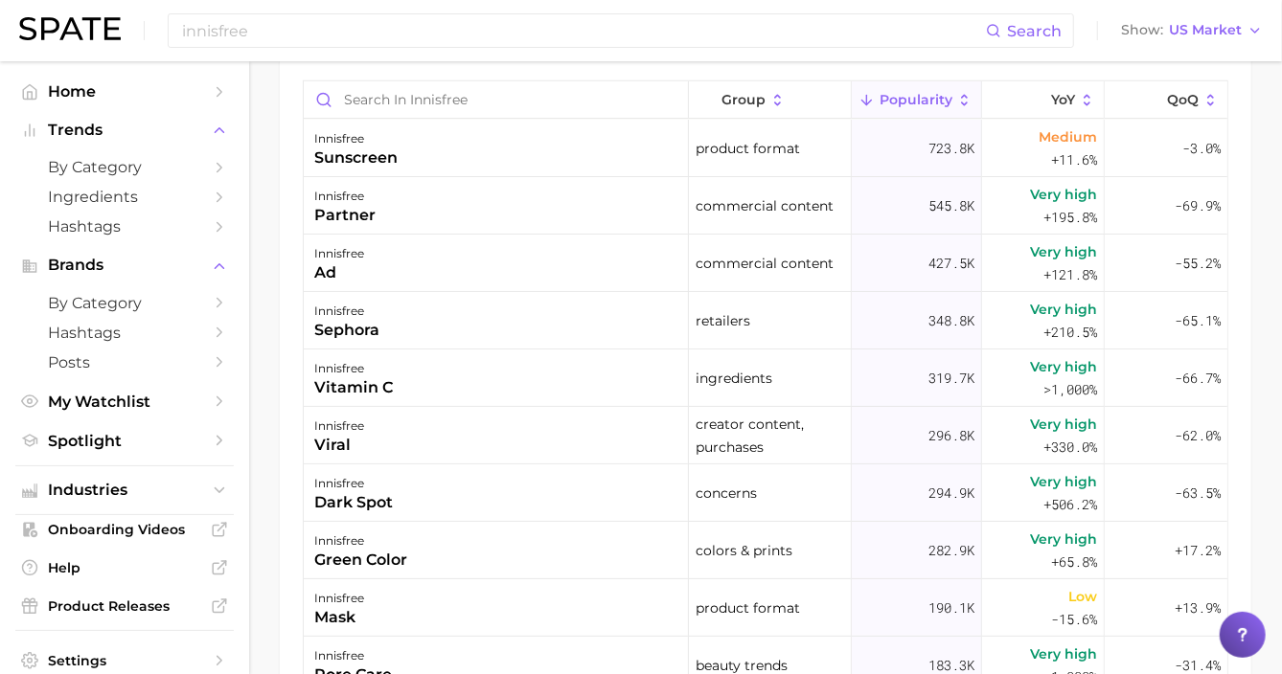
click at [537, 139] on div "innisfree sunscreen" at bounding box center [496, 148] width 385 height 57
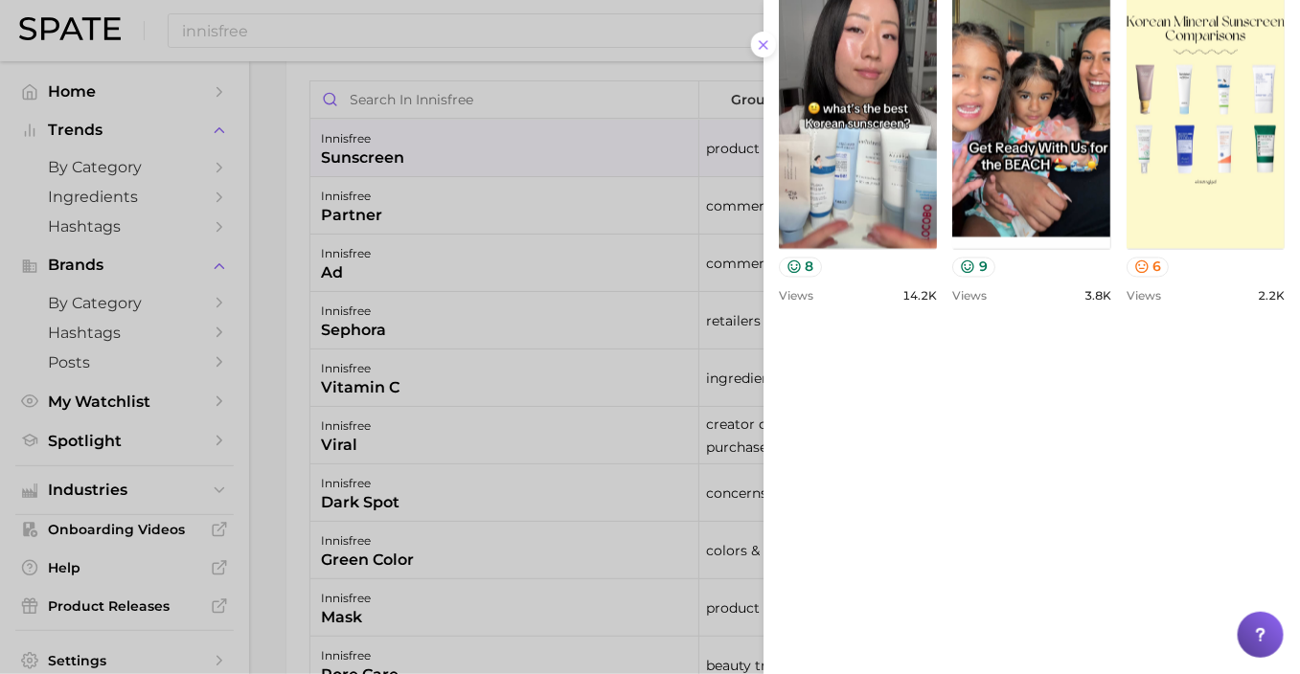
scroll to position [1317, 0]
